Goal: Use online tool/utility: Utilize a website feature to perform a specific function

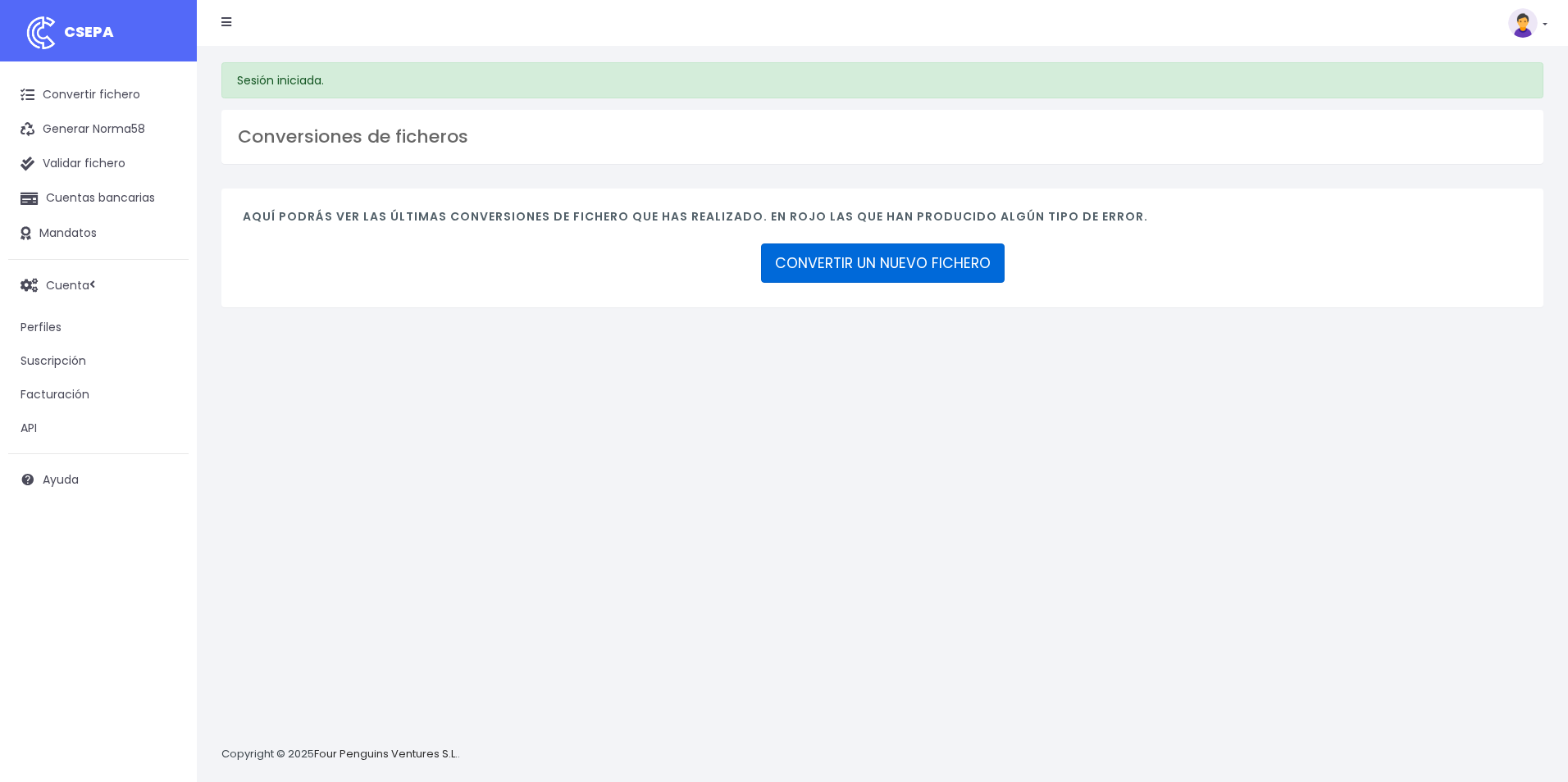
click at [813, 272] on link "CONVERTIR UN NUEVO FICHERO" at bounding box center [883, 263] width 244 height 40
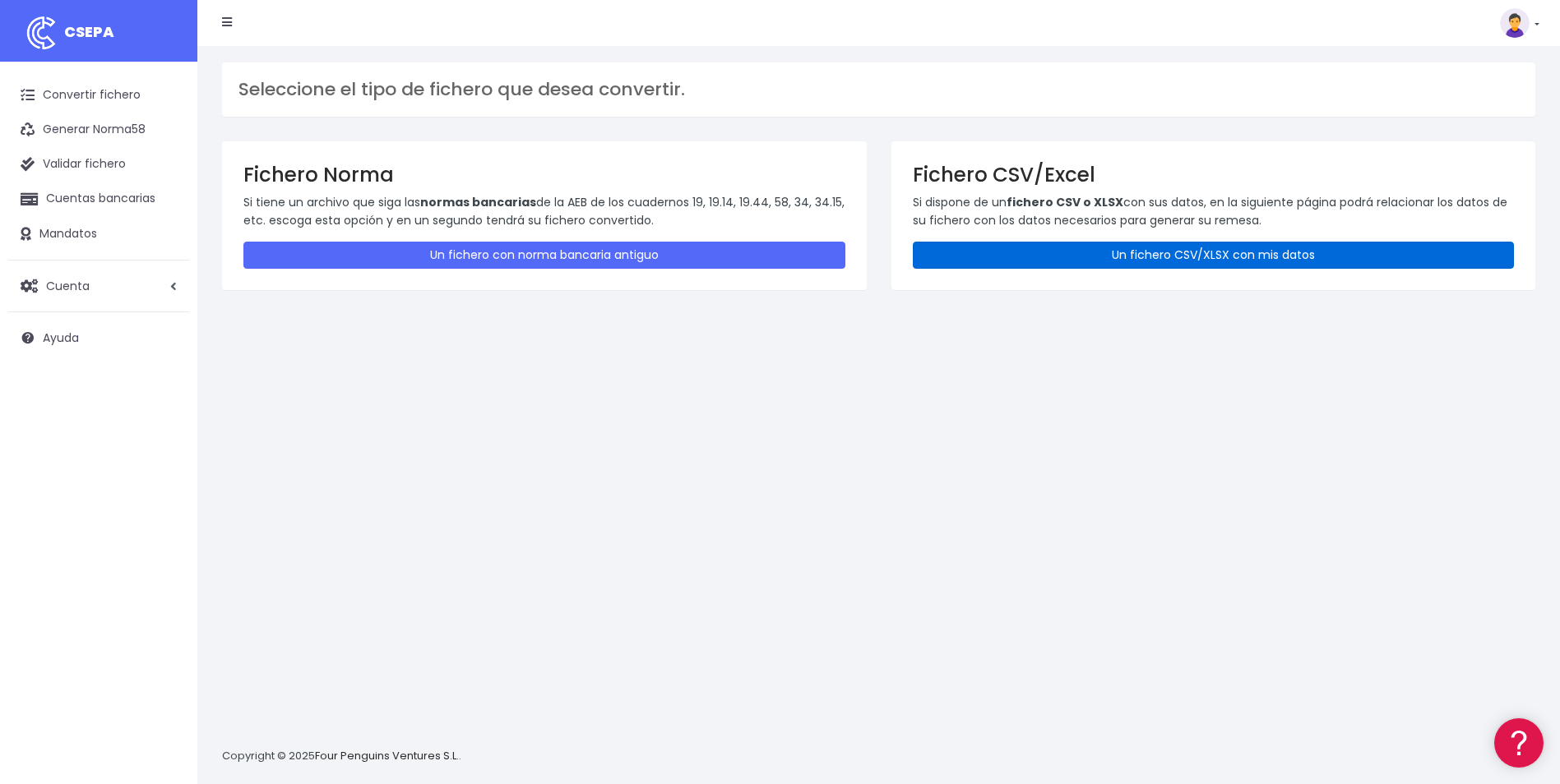
click at [1087, 260] on link "Un fichero CSV/XLSX con mis datos" at bounding box center [1213, 255] width 602 height 27
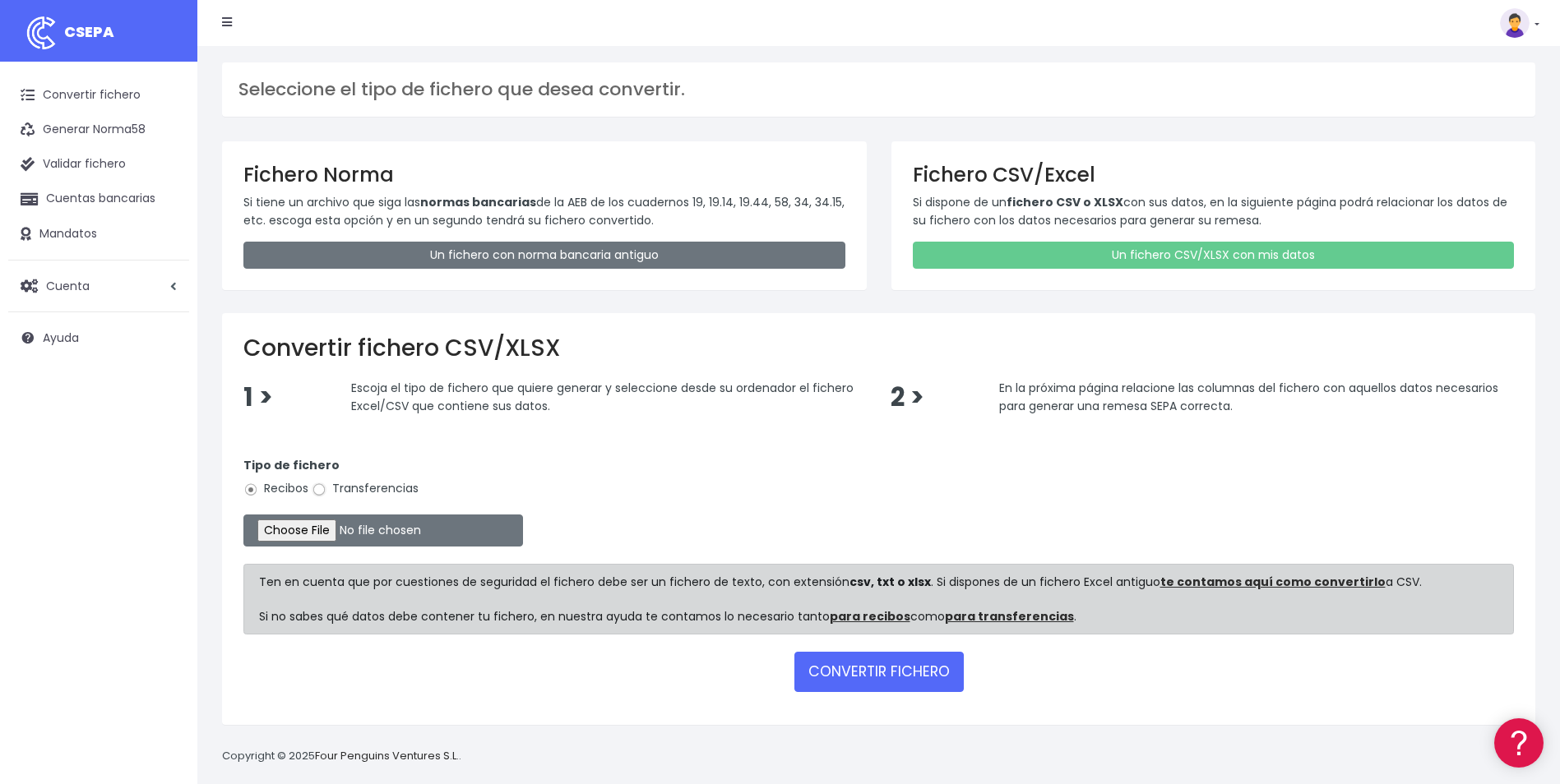
click at [315, 492] on input "Transferencias" at bounding box center [318, 489] width 15 height 15
radio input "true"
click at [323, 532] on input "file" at bounding box center [383, 530] width 280 height 32
type input "C:\fakepath\Trasferencia Manual SEPA 14.10.2025_0534 ES 305,28 .csv"
click at [912, 669] on button "CONVERTIR FICHERO" at bounding box center [879, 671] width 170 height 40
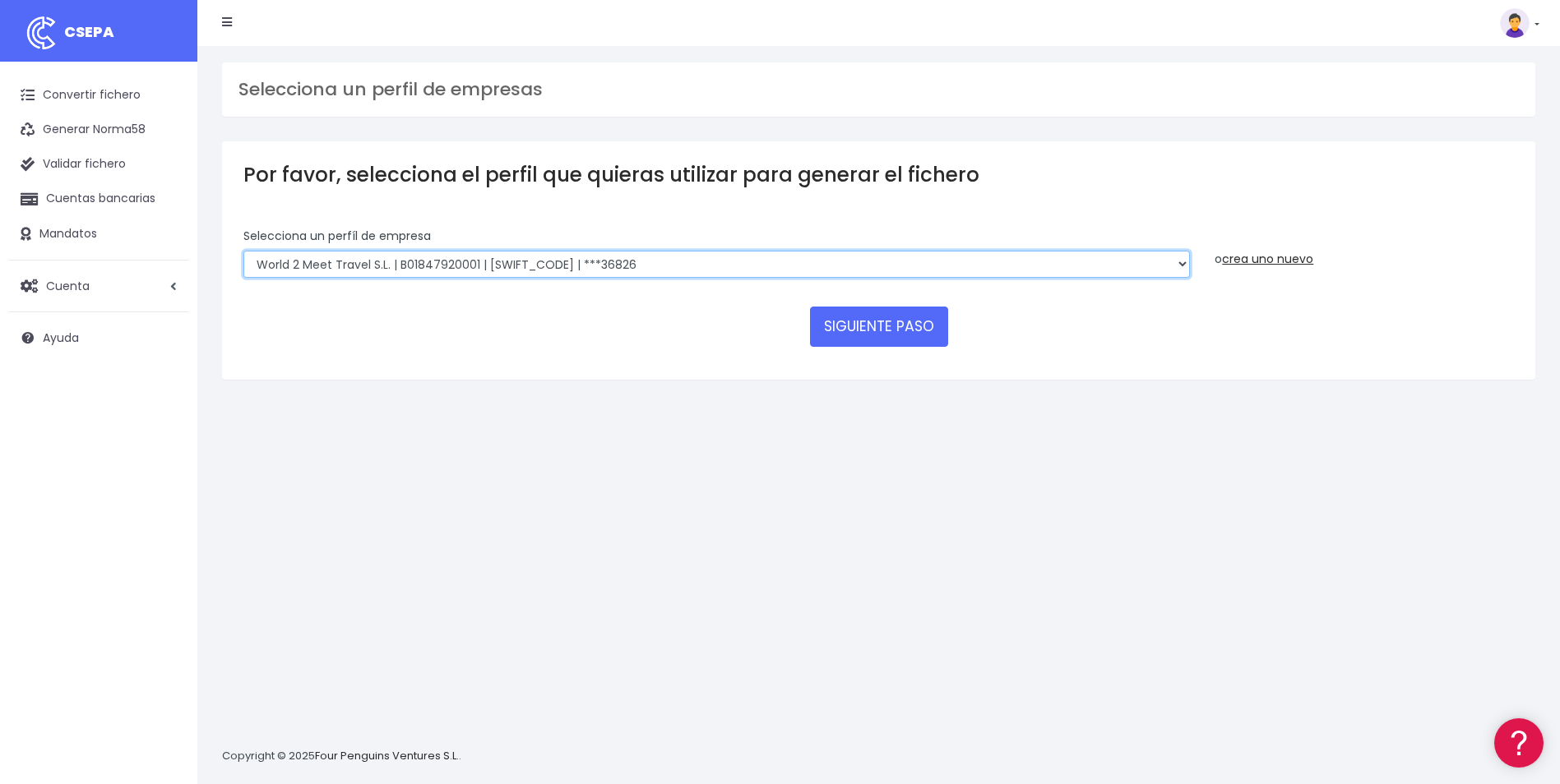
drag, startPoint x: 680, startPoint y: 255, endPoint x: 696, endPoint y: 277, distance: 27.2
click at [680, 255] on select "World 2 Meet SLU | B62880992001 | BSABESBBXXX | ***97721 WORLD2MEET,S.L.U | B62…" at bounding box center [716, 264] width 946 height 28
select select "563"
click at [244, 250] on select "World 2 Meet SLU | B62880992001 | BSABESBBXXX | ***97721 WORLD2MEET,S.L.U | B62…" at bounding box center [716, 264] width 946 height 28
click at [901, 339] on button "SIGUIENTE PASO" at bounding box center [879, 326] width 138 height 40
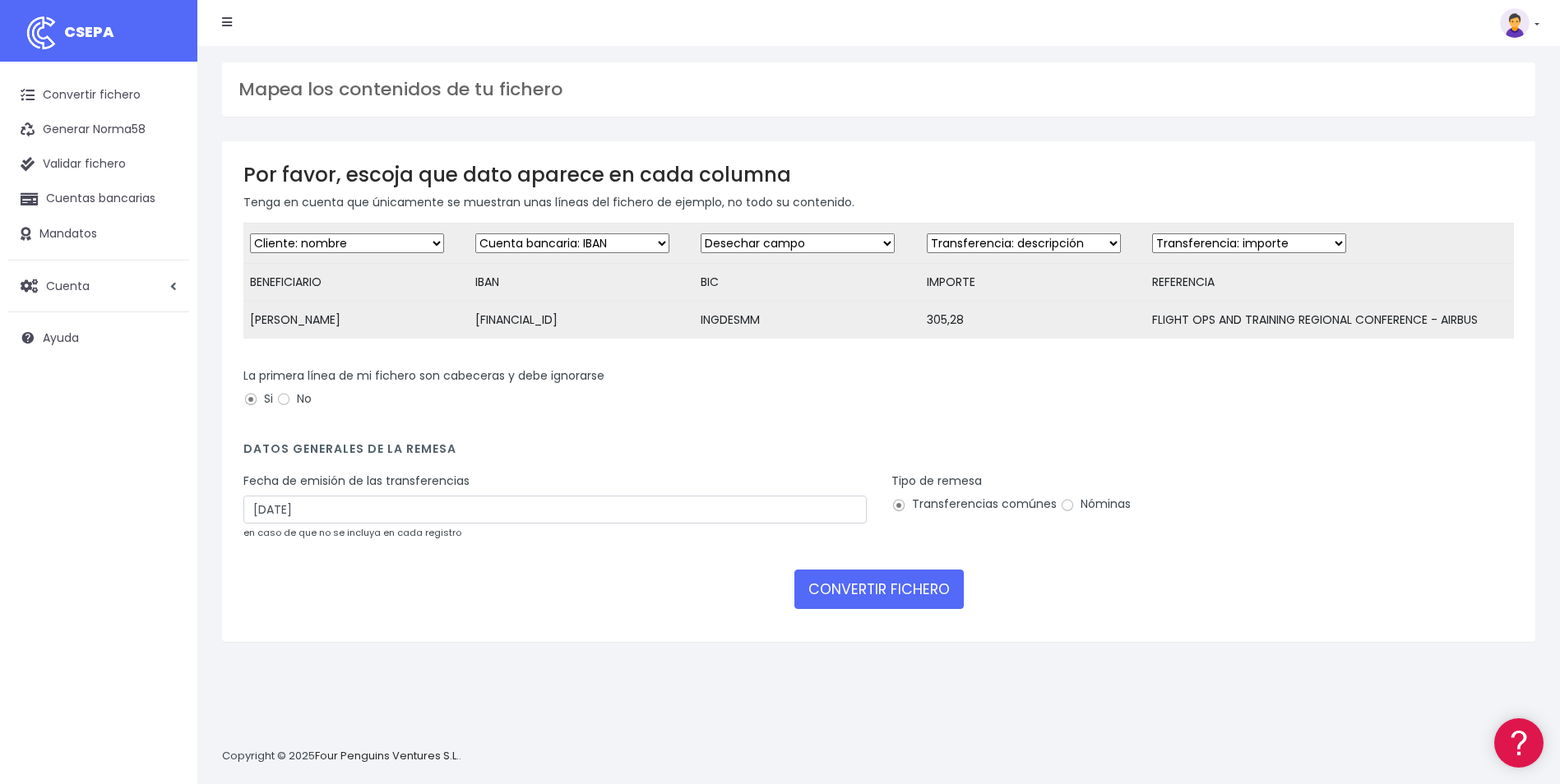
click at [771, 244] on select "Desechar campo Cliente: nombre Cliente: DNI Cliente: Email Cliente: referencia …" at bounding box center [798, 244] width 194 height 19
select select "bic"
click at [701, 234] on select "Desechar campo Cliente: nombre Cliente: DNI Cliente: Email Cliente: referencia …" at bounding box center [798, 244] width 194 height 19
click at [955, 248] on select "Desechar campo Cliente: nombre Cliente: DNI Cliente: Email Cliente: referencia …" at bounding box center [1024, 244] width 194 height 19
select select "amount"
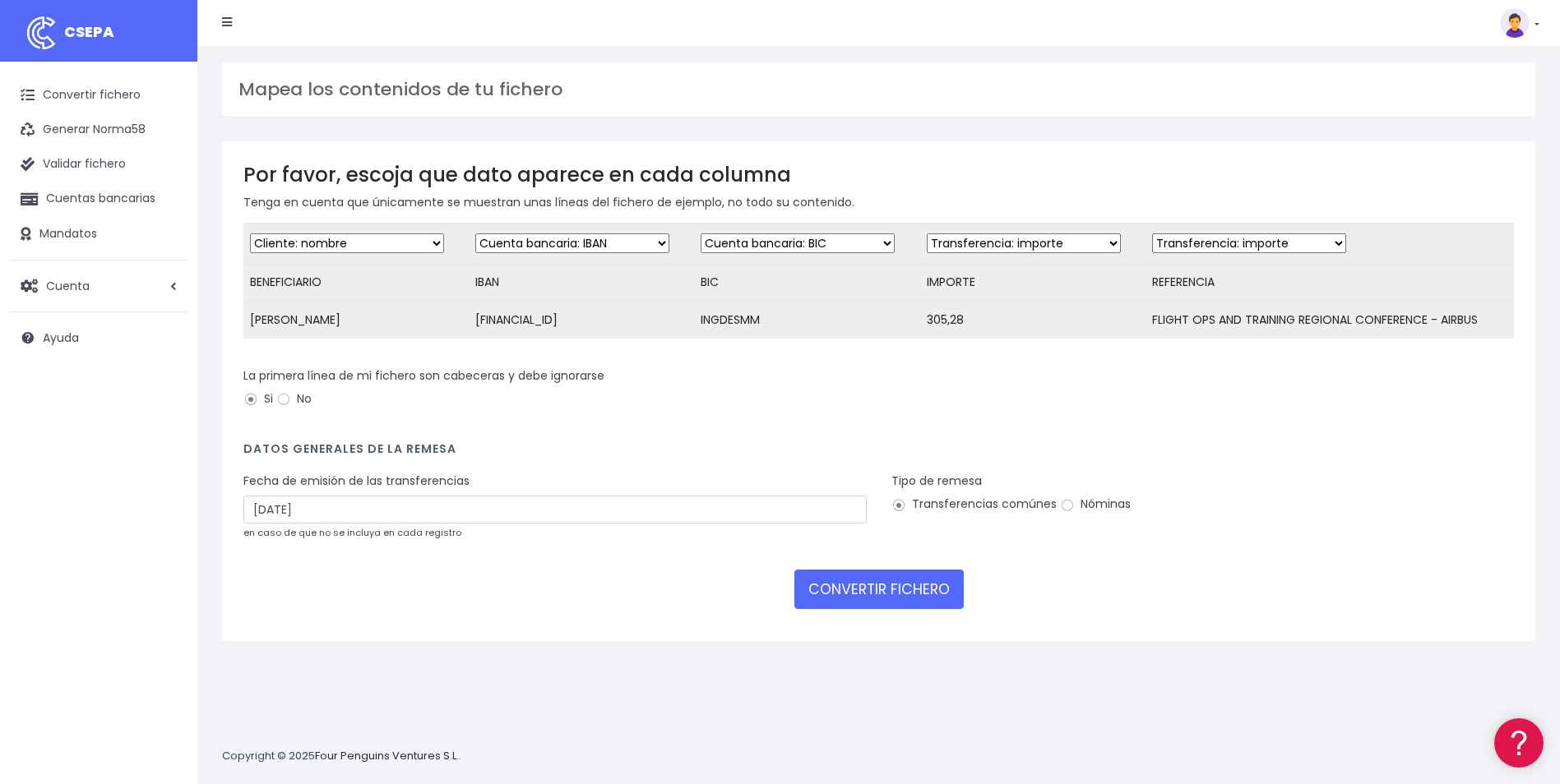
click at [927, 234] on select "Desechar campo Cliente: nombre Cliente: DNI Cliente: Email Cliente: referencia …" at bounding box center [1024, 244] width 194 height 19
click at [1218, 241] on select "Desechar campo Cliente: nombre Cliente: DNI Cliente: Email Cliente: referencia …" at bounding box center [1249, 244] width 194 height 19
select select "description"
click at [1152, 234] on select "Desechar campo Cliente: nombre Cliente: DNI Cliente: Email Cliente: referencia …" at bounding box center [1249, 244] width 194 height 19
click at [471, 524] on input "16/10/2025" at bounding box center [555, 509] width 623 height 28
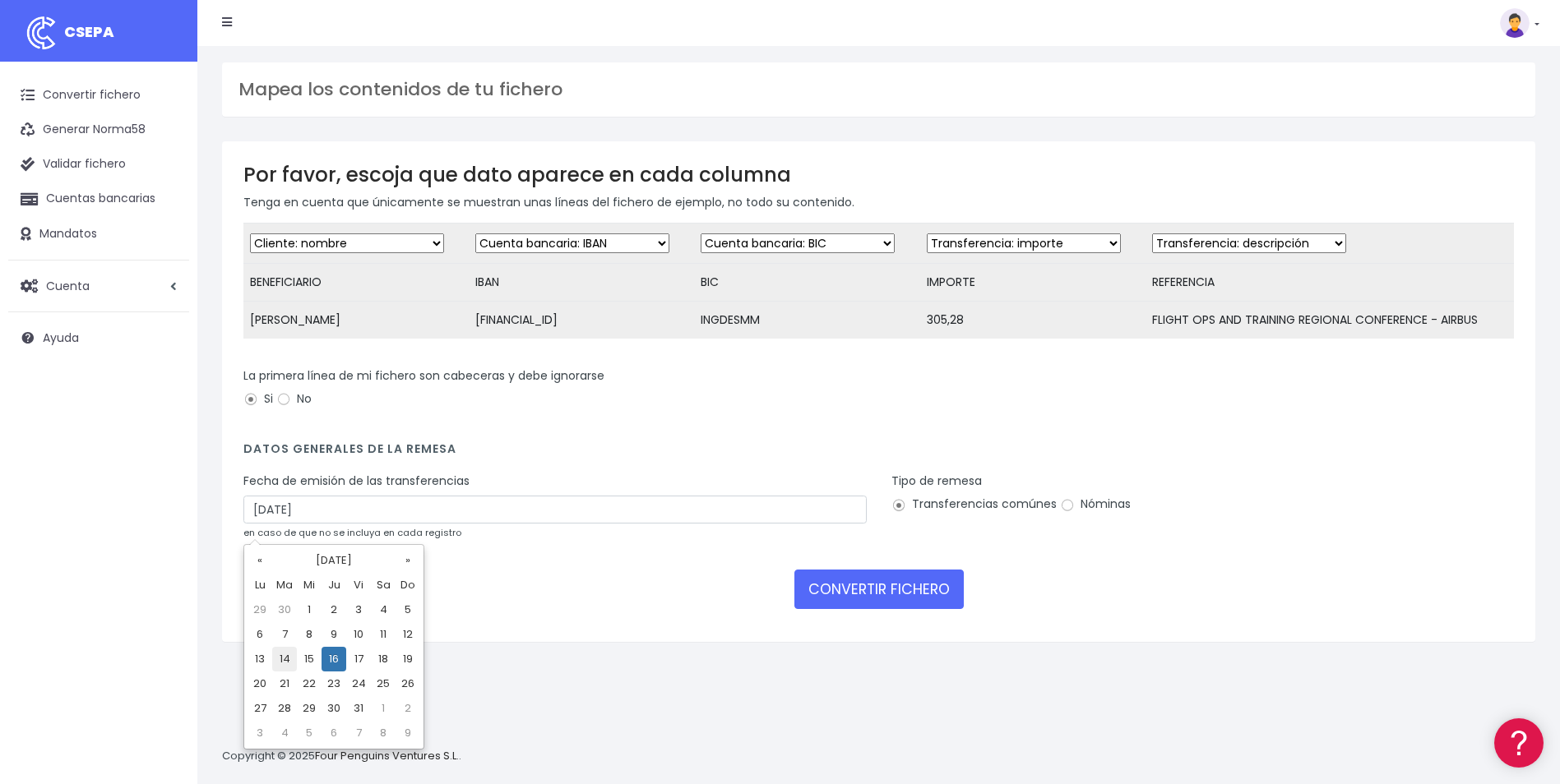
click at [287, 665] on td "14" at bounding box center [283, 659] width 24 height 24
type input "14/10/2025"
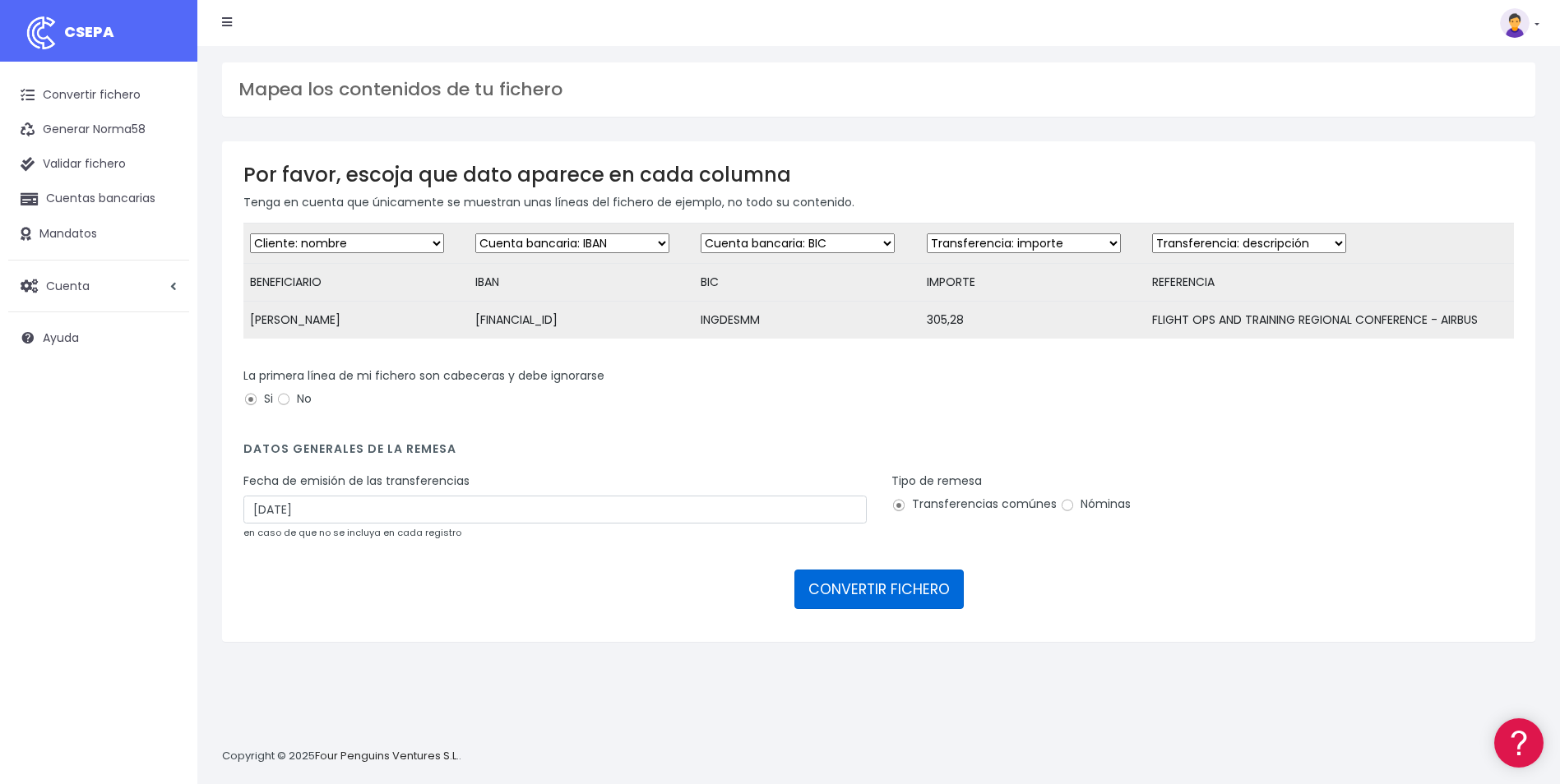
click at [848, 609] on button "CONVERTIR FICHERO" at bounding box center [879, 589] width 170 height 40
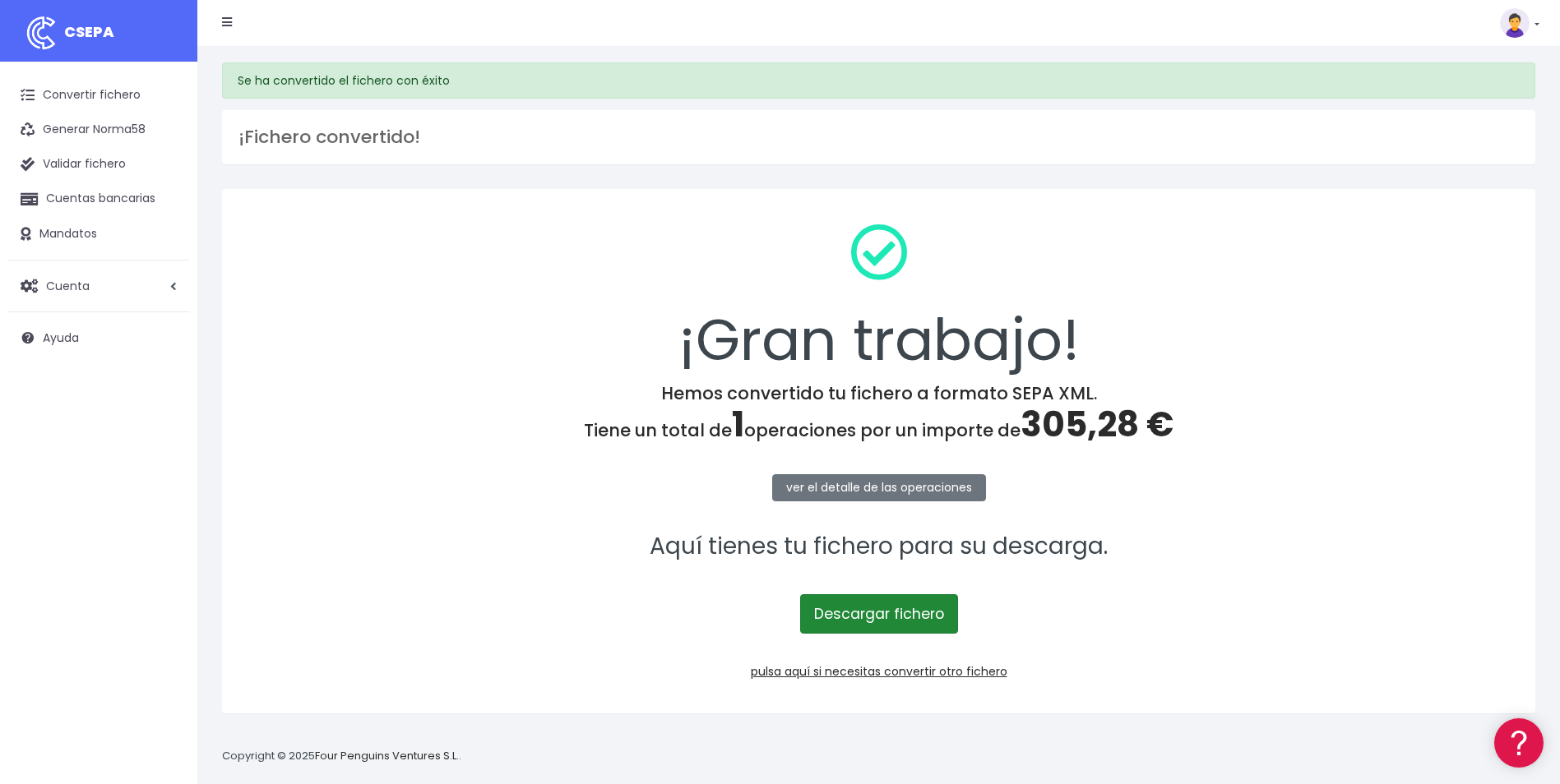
click at [863, 624] on link "Descargar fichero" at bounding box center [879, 613] width 158 height 40
